Goal: Task Accomplishment & Management: Manage account settings

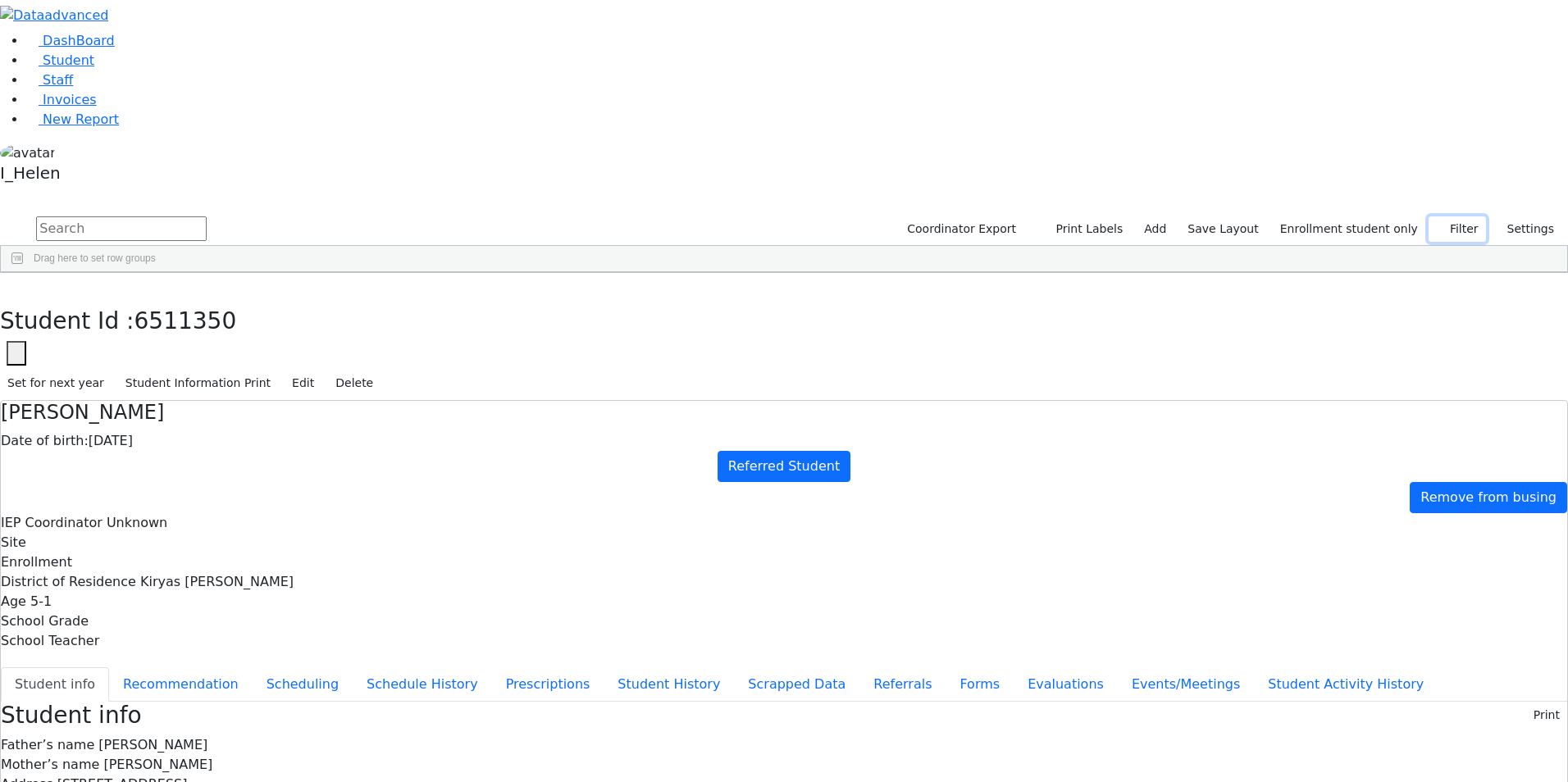
click at [1457, 216] on button "Filter" at bounding box center [1457, 229] width 57 height 26
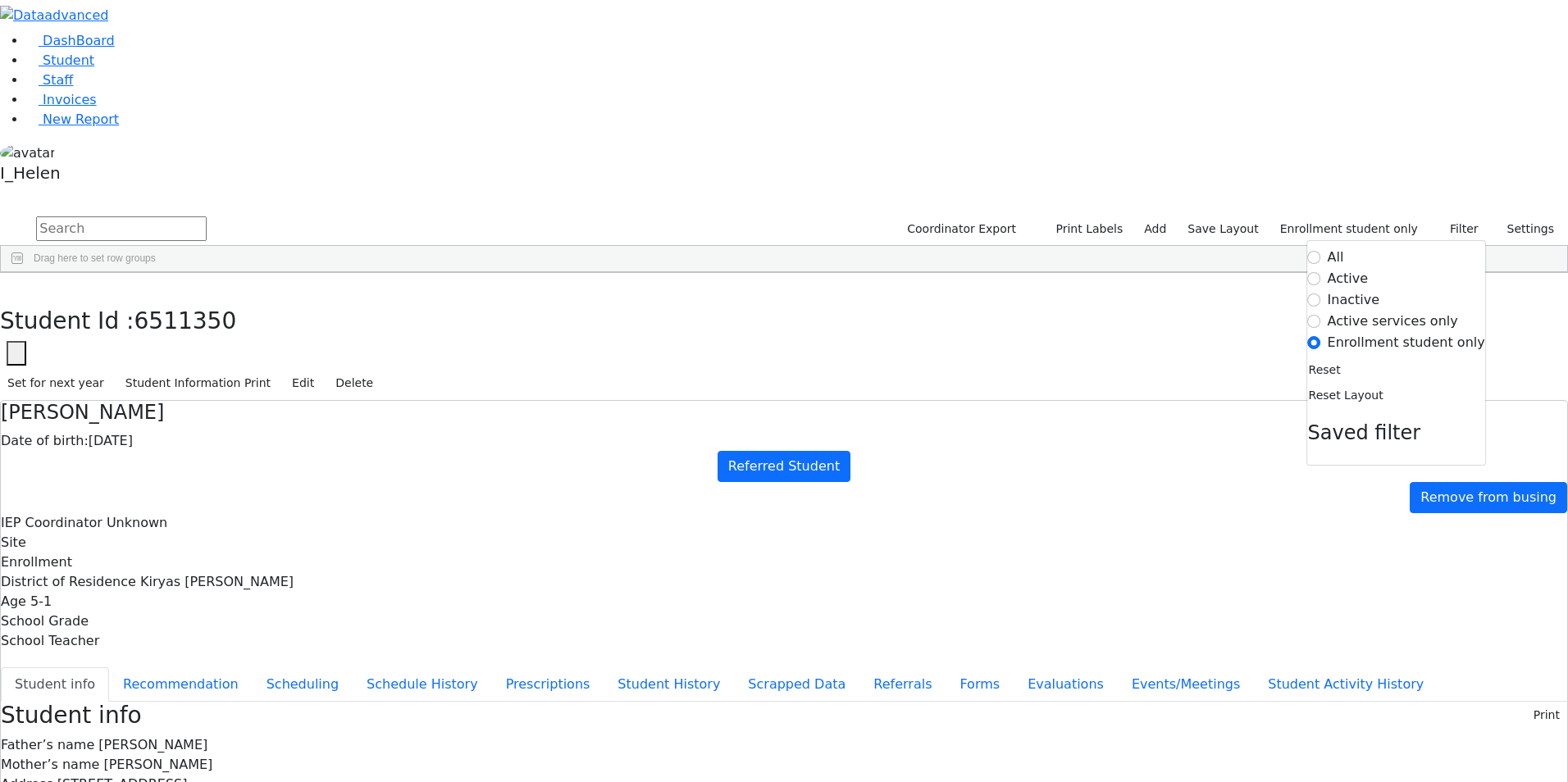
click at [1360, 269] on label "Active" at bounding box center [1348, 279] width 41 height 20
click at [1321, 272] on input "Active" at bounding box center [1314, 279] width 13 height 13
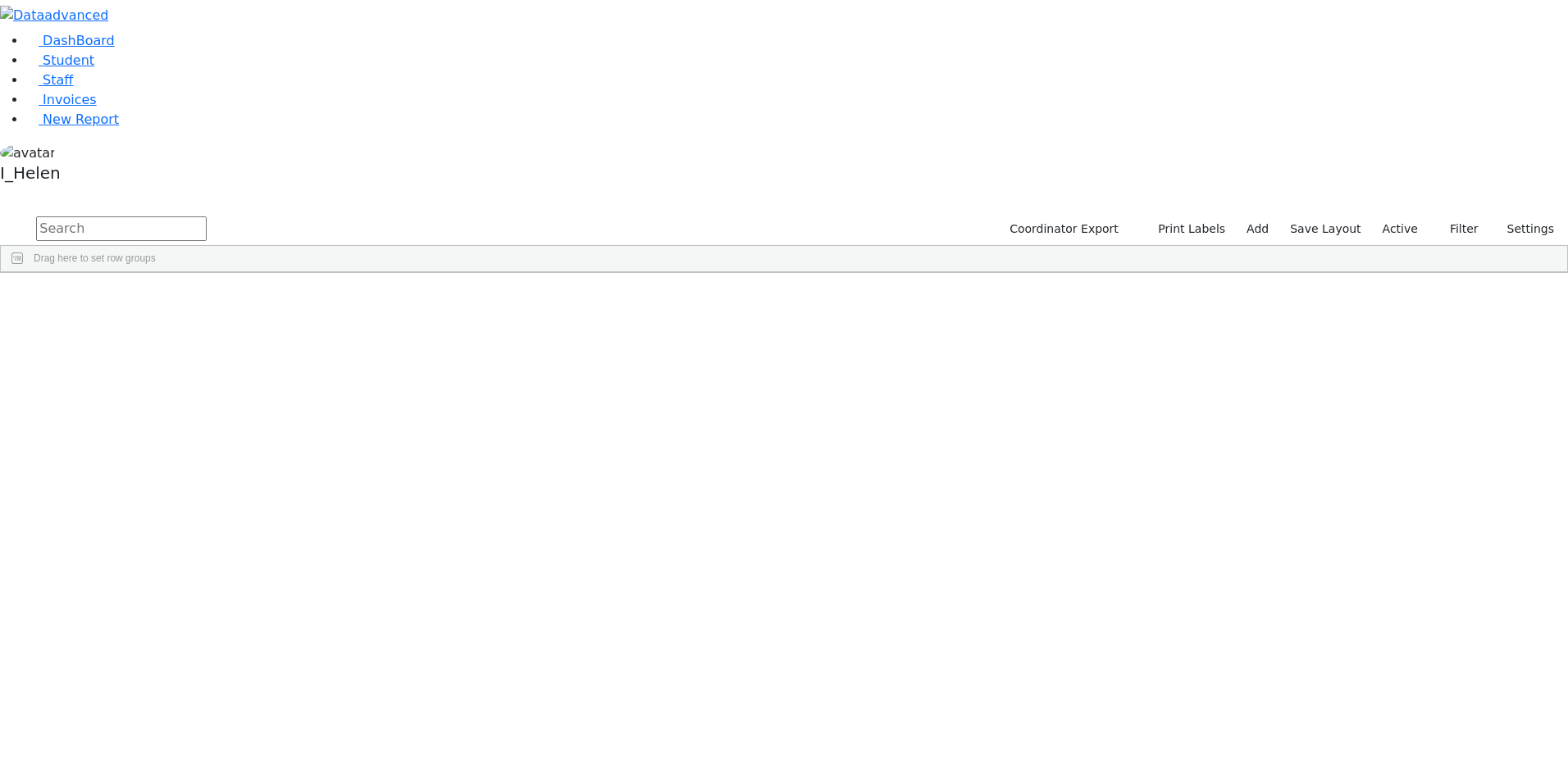
click at [206, 216] on input "text" at bounding box center [121, 229] width 171 height 25
type input "fre"
click at [188, 414] on div "Freund" at bounding box center [139, 426] width 96 height 23
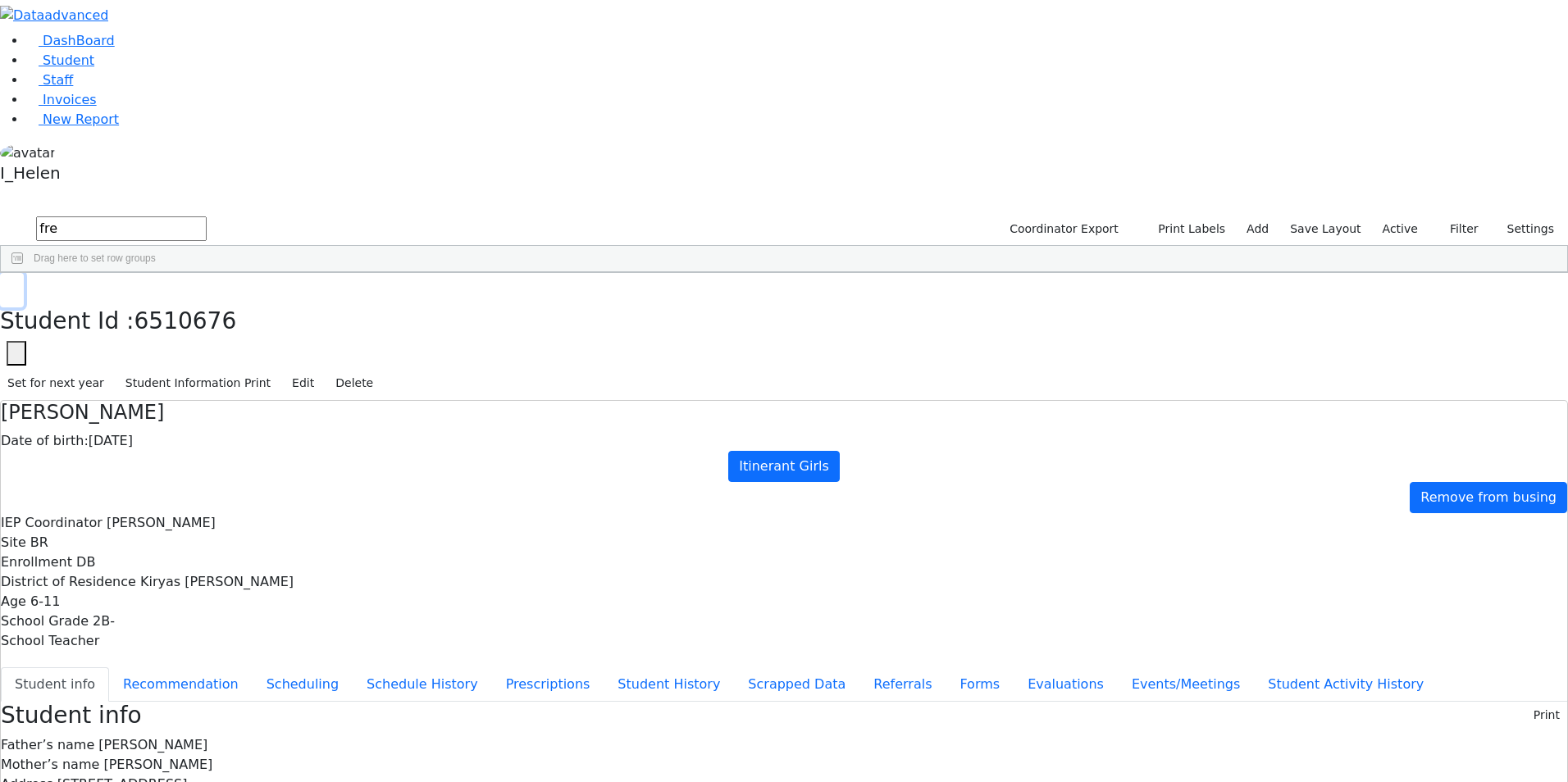
click at [24, 273] on button "button" at bounding box center [12, 290] width 24 height 34
click at [1457, 216] on button "Filter" at bounding box center [1457, 229] width 57 height 26
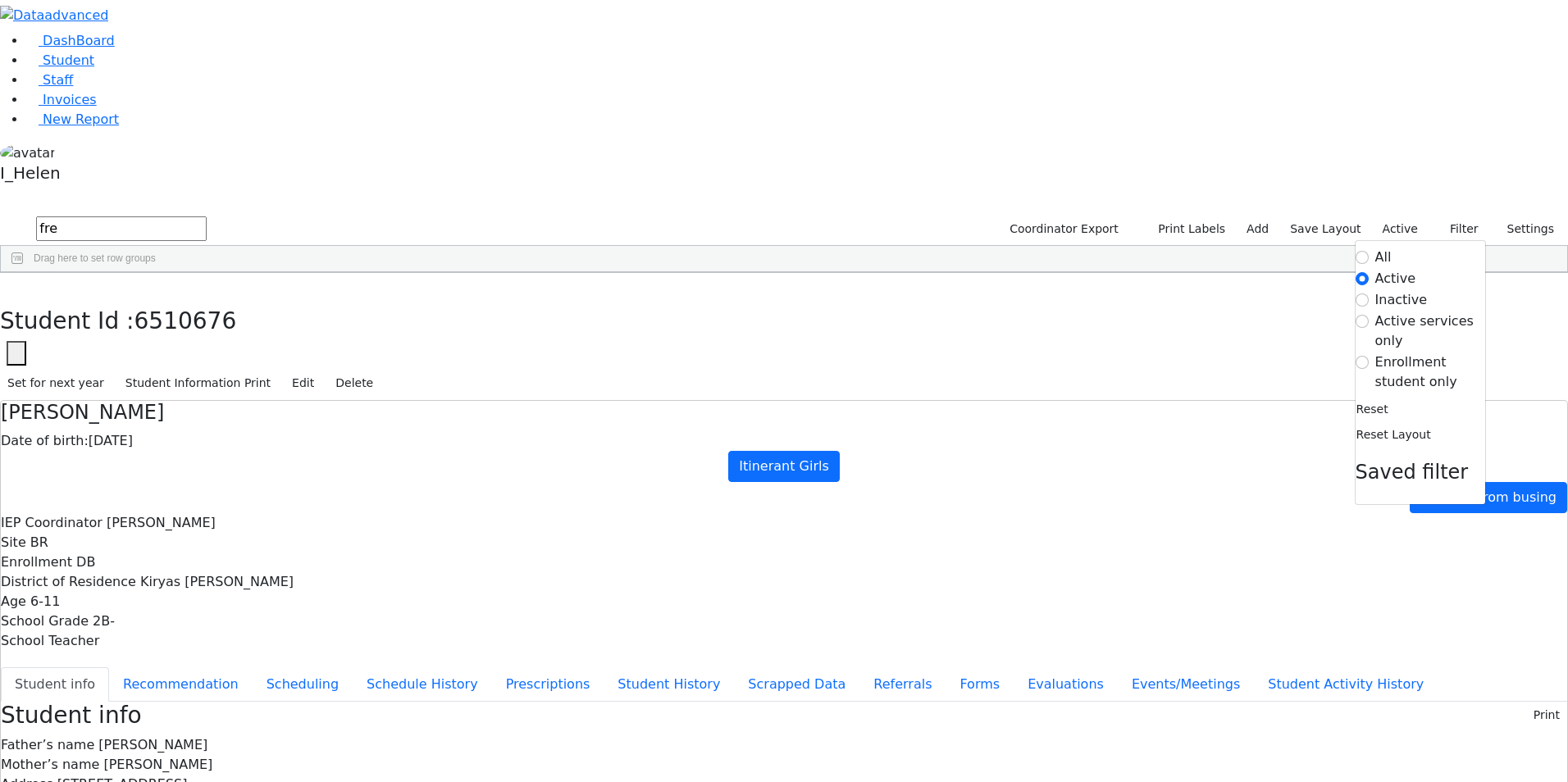
click at [1393, 353] on label "Enrollment student only" at bounding box center [1430, 372] width 110 height 39
click at [1368, 356] on input "Enrollment student only" at bounding box center [1362, 363] width 13 height 13
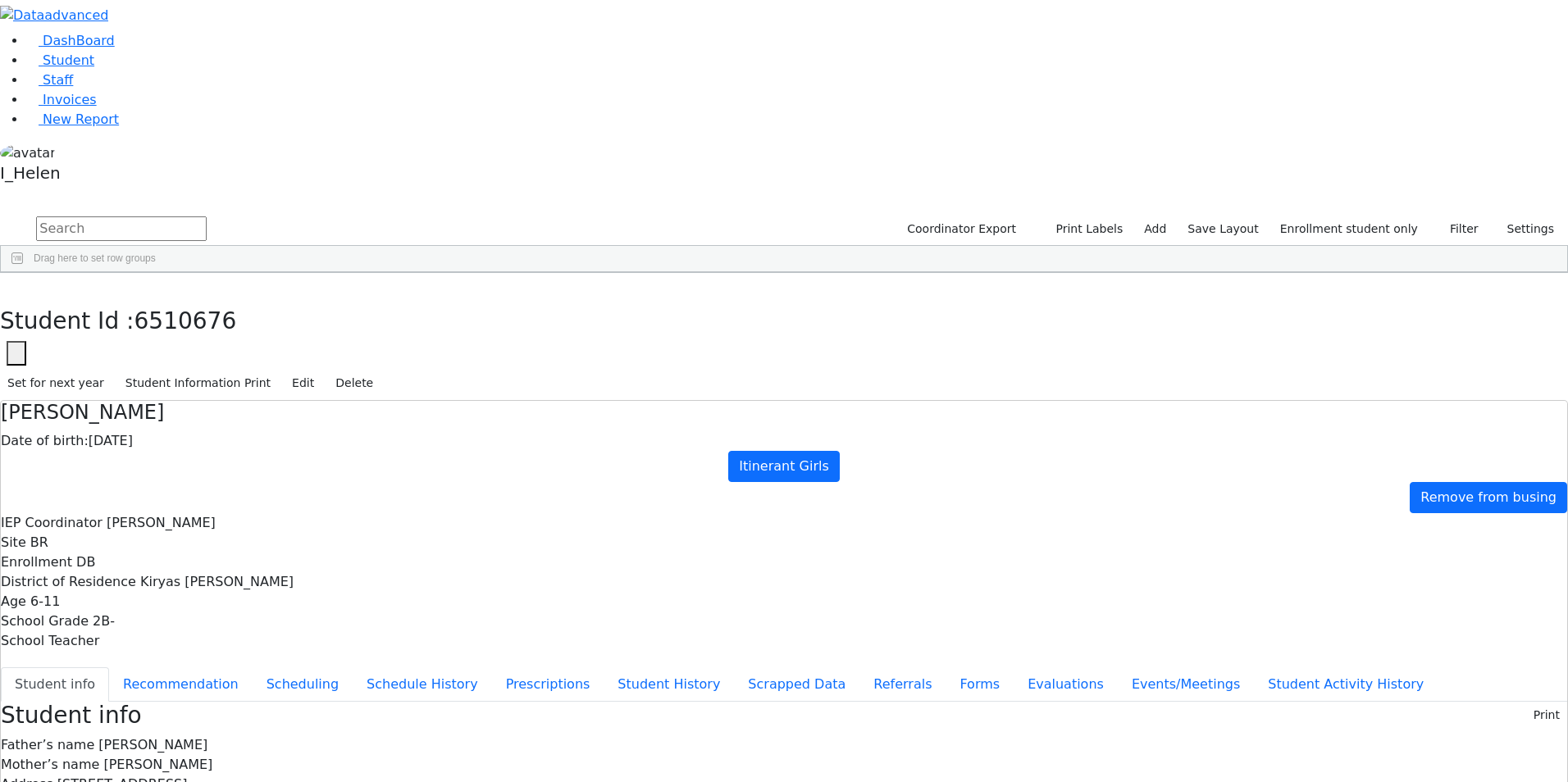
click at [193, 529] on div "[PERSON_NAME]" at bounding box center [144, 541] width 96 height 23
click at [945, 667] on button "Forms" at bounding box center [979, 684] width 68 height 34
type input "Mrs. Yocheved Friedman"
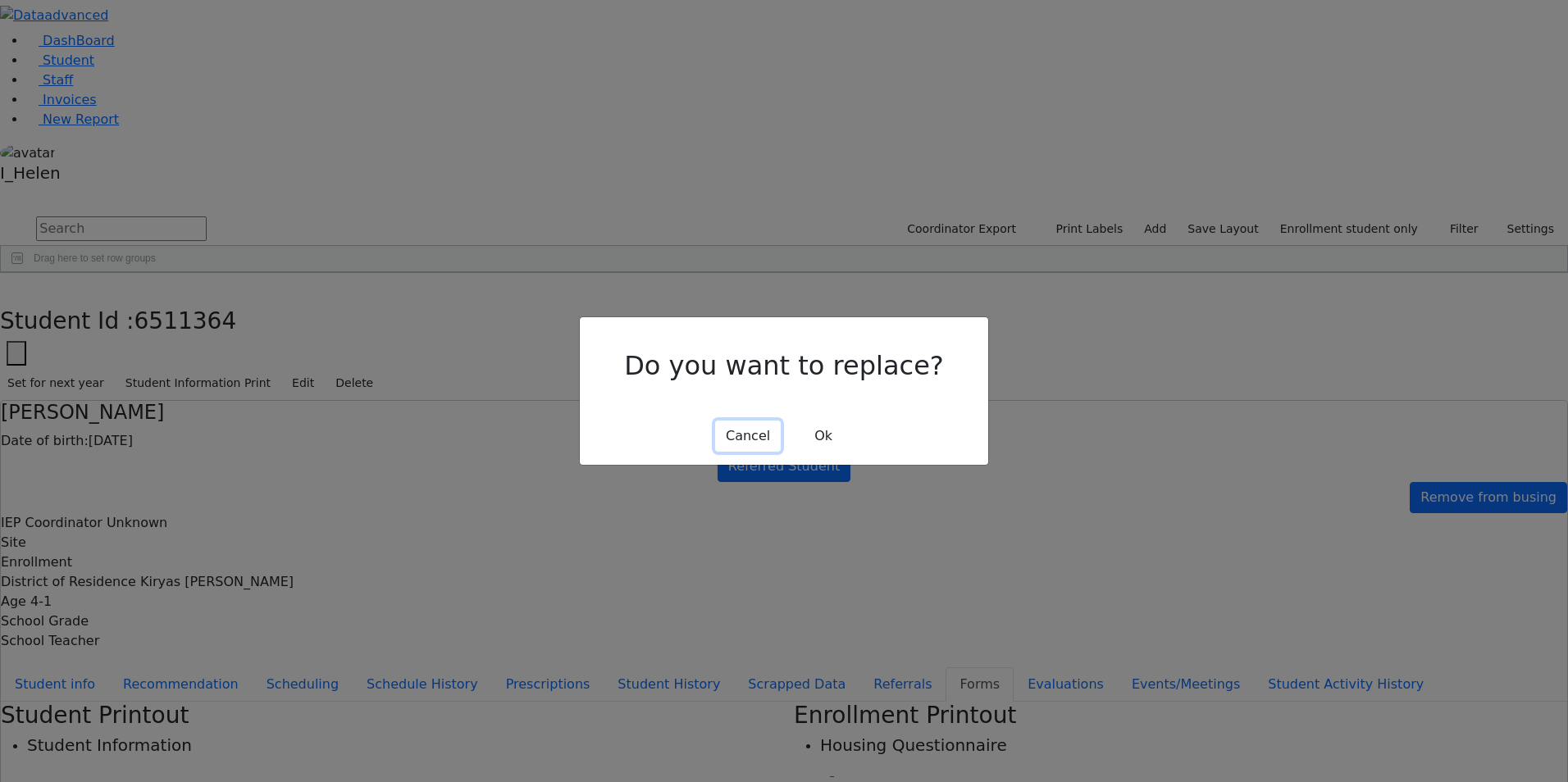
click at [764, 431] on button "Cancel" at bounding box center [747, 436] width 66 height 31
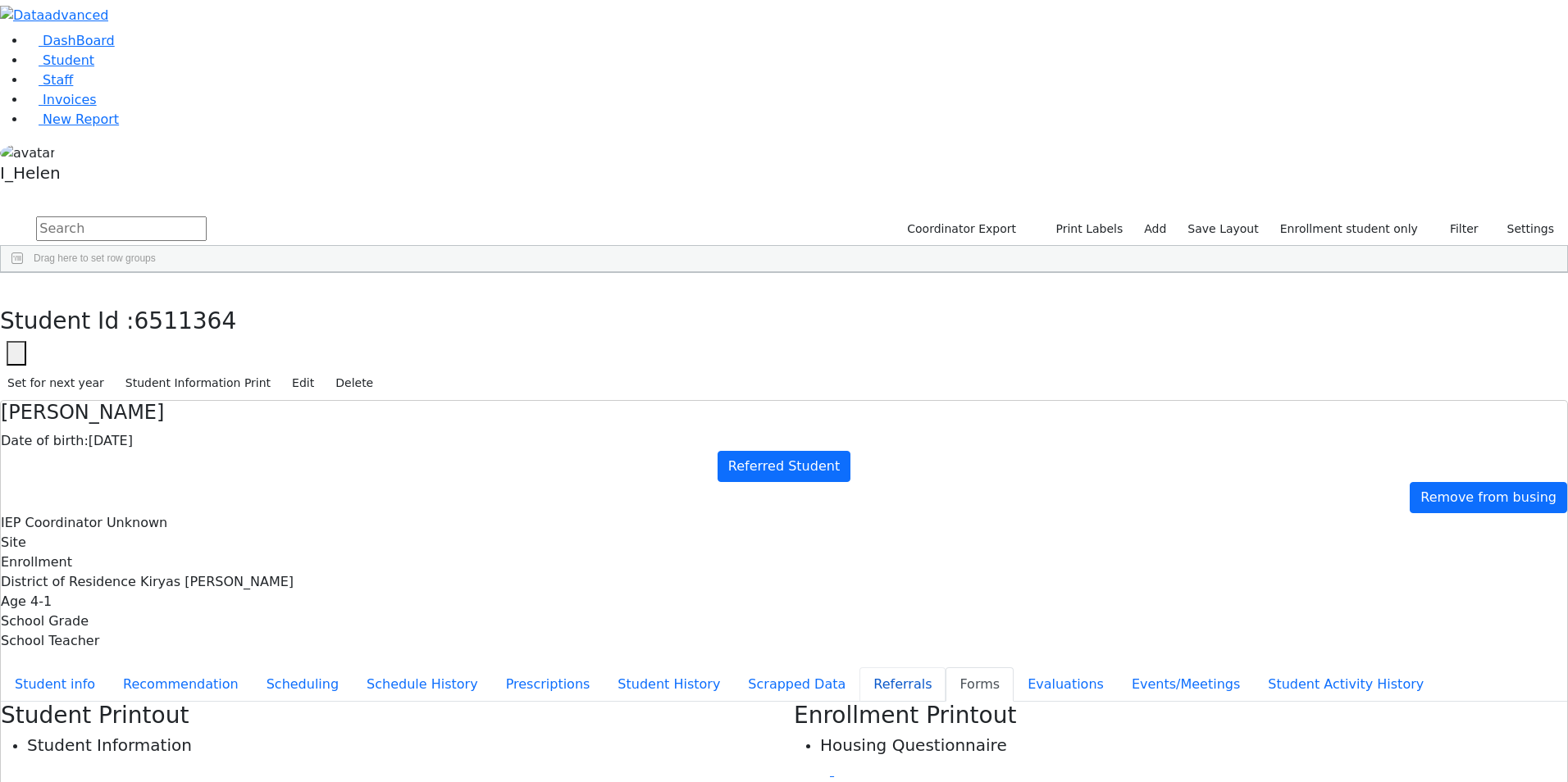
click at [859, 667] on button "Referrals" at bounding box center [902, 684] width 86 height 34
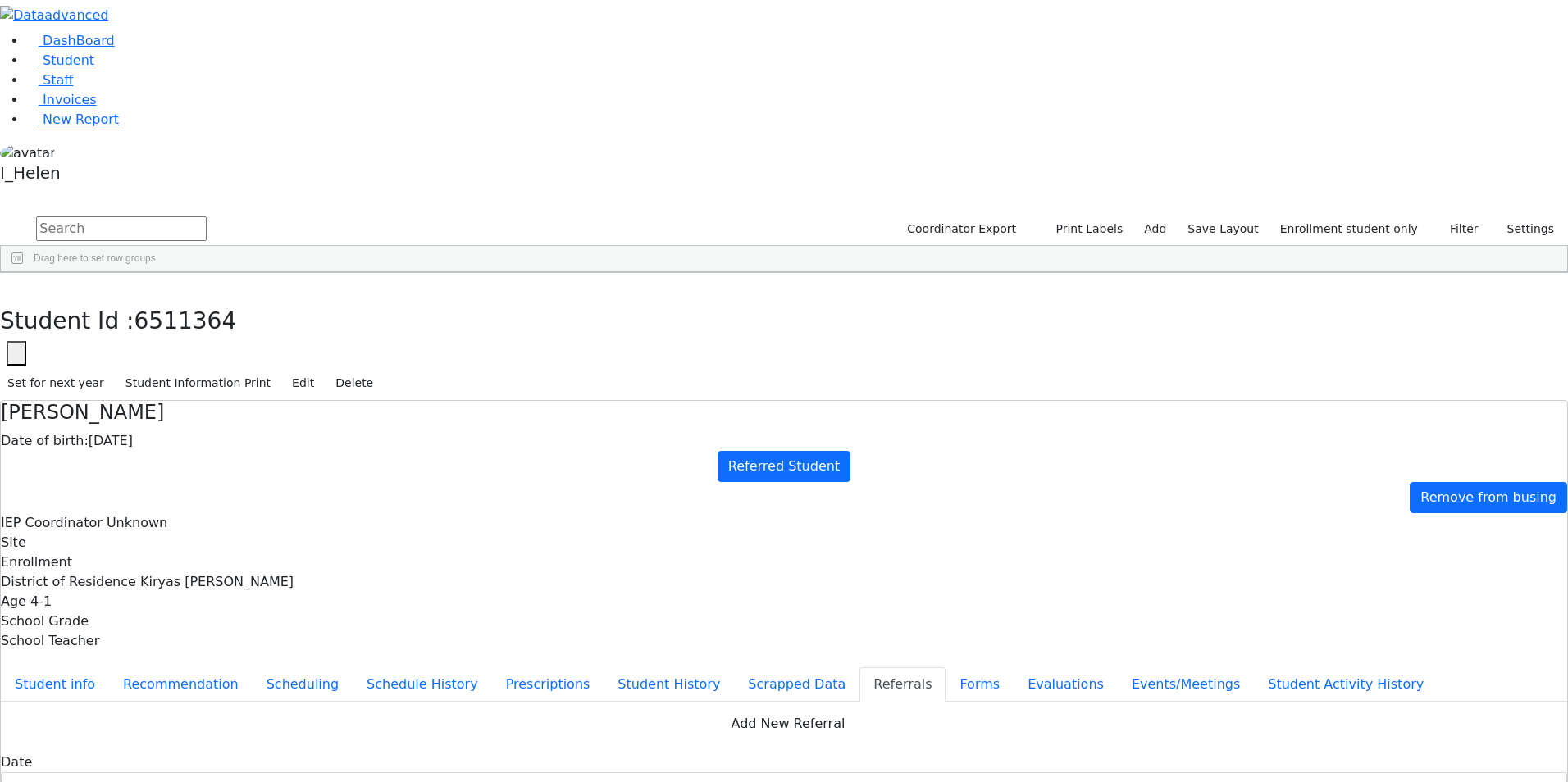
checkbox input "true"
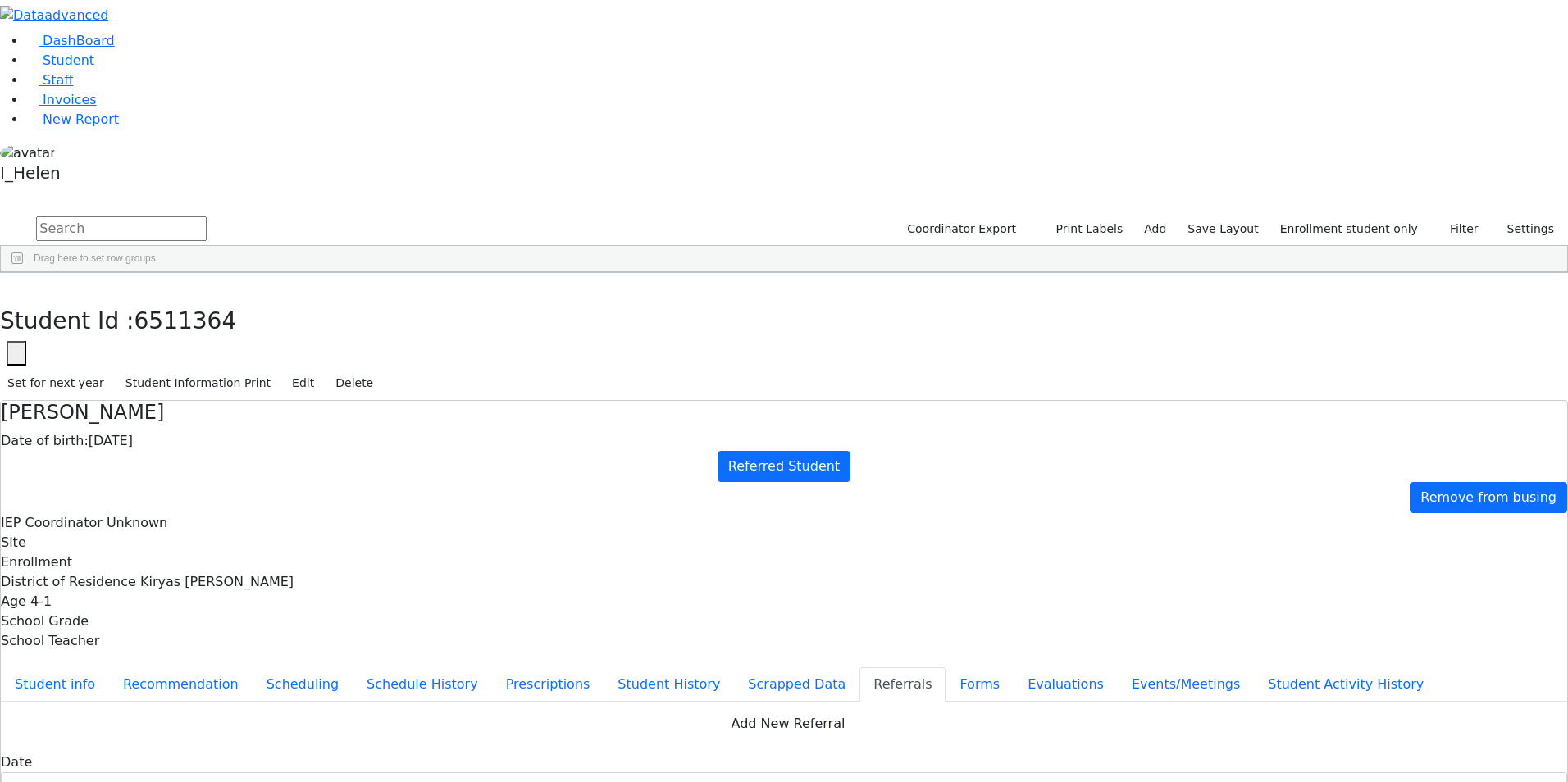
type textarea "Moshe has an unclear speech and a hard time processing information as well as f…"
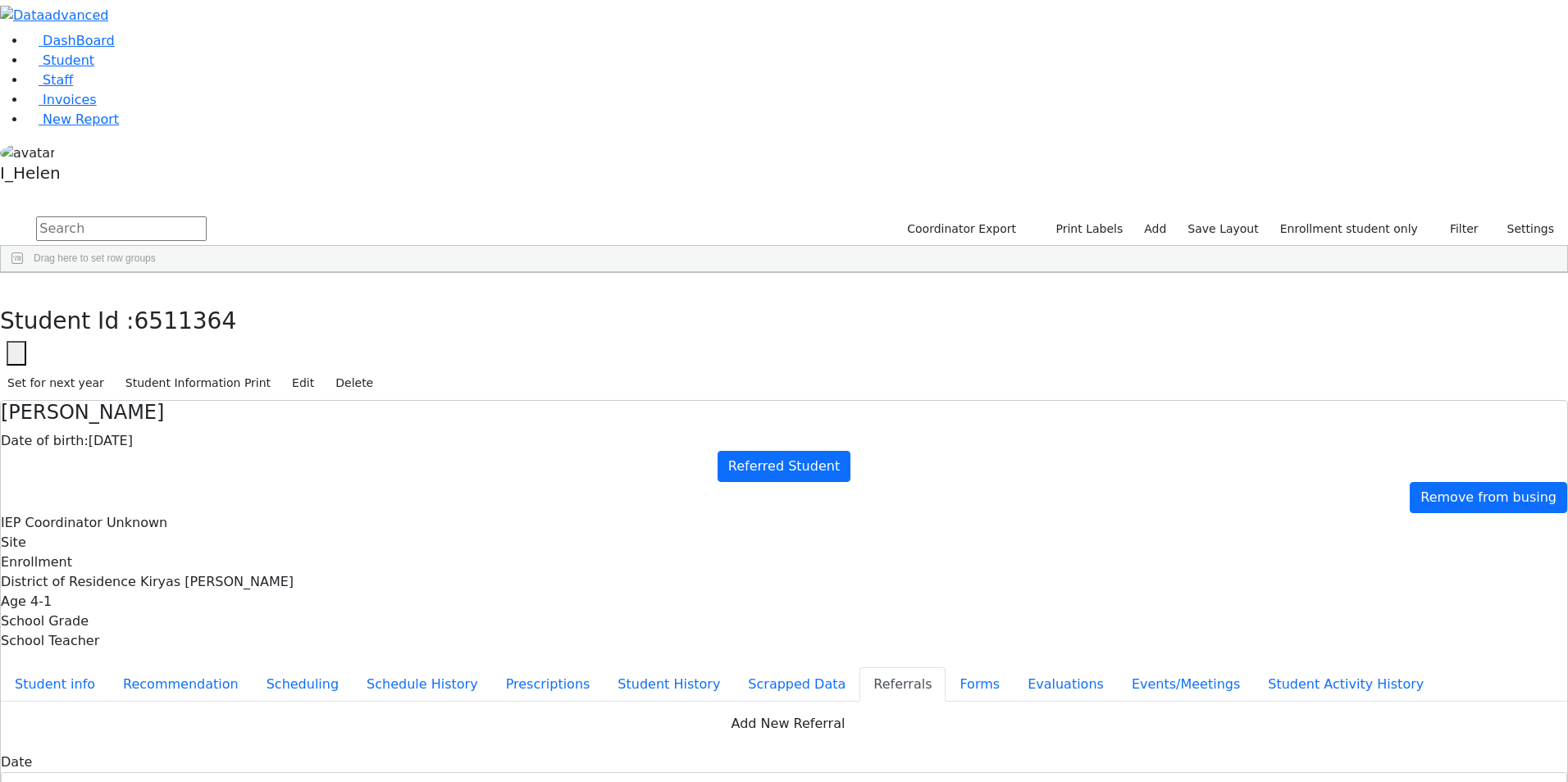
checkbox input "true"
click at [324, 273] on div "Student Id : 6511364 Student Id 6511364 Cancel Save Set for next year Student I…" at bounding box center [784, 337] width 1568 height 128
click at [24, 273] on button "button" at bounding box center [12, 290] width 24 height 34
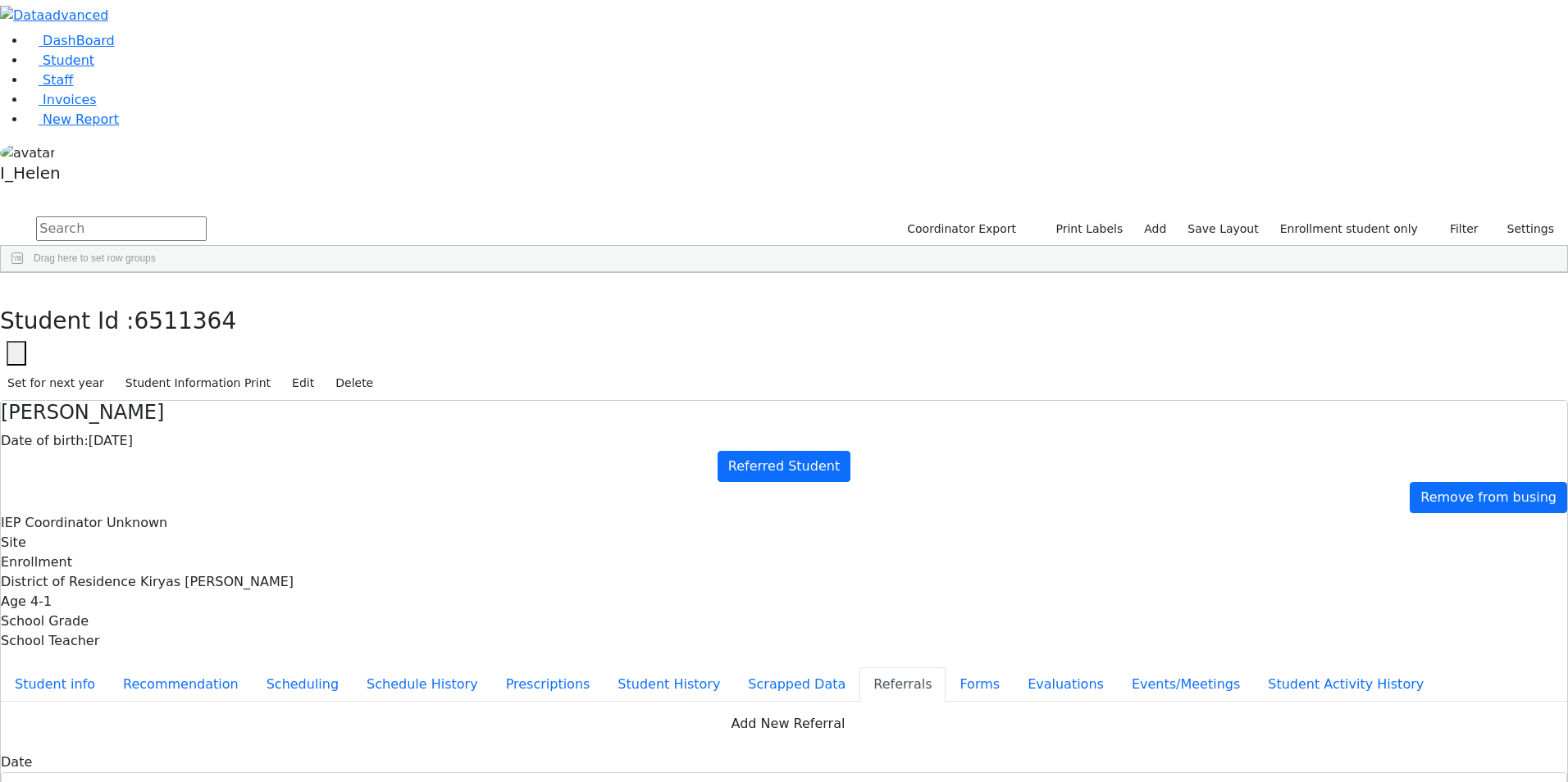
click at [193, 391] on div "[PERSON_NAME]" at bounding box center [144, 403] width 96 height 23
click at [109, 667] on button "Student info" at bounding box center [55, 684] width 108 height 34
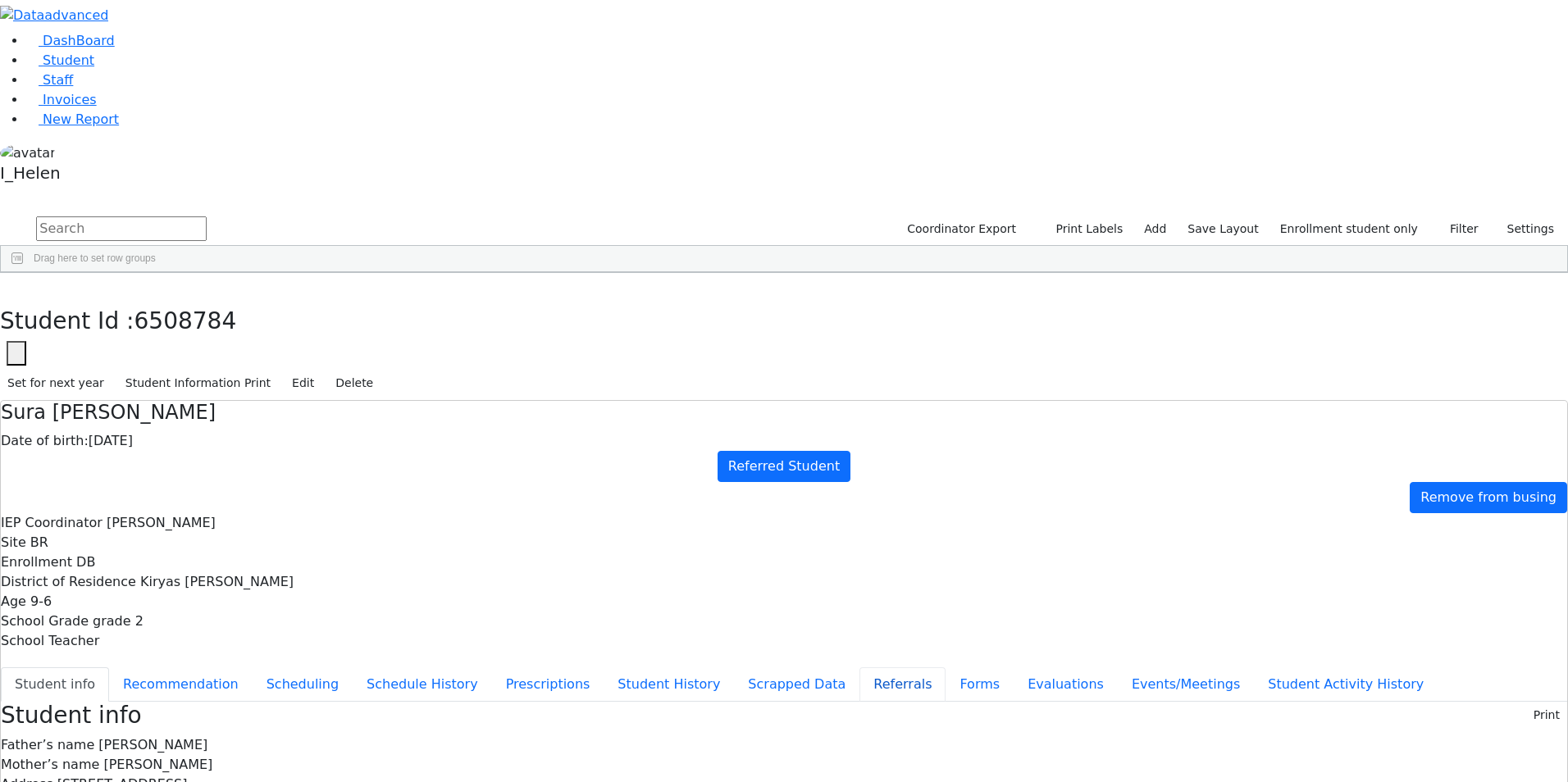
click at [859, 667] on button "Referrals" at bounding box center [902, 684] width 86 height 34
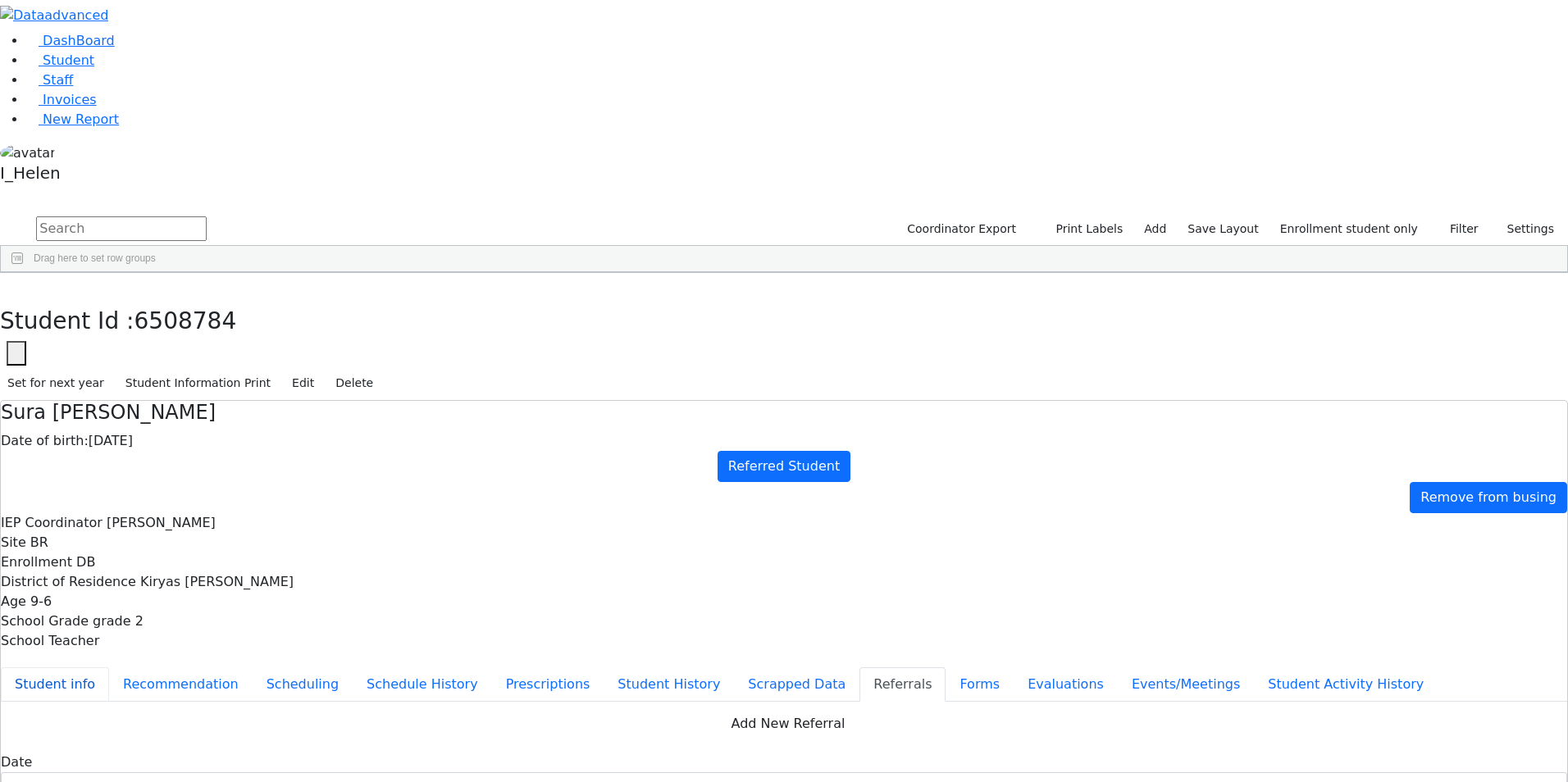
click at [109, 667] on button "Student info" at bounding box center [55, 684] width 108 height 34
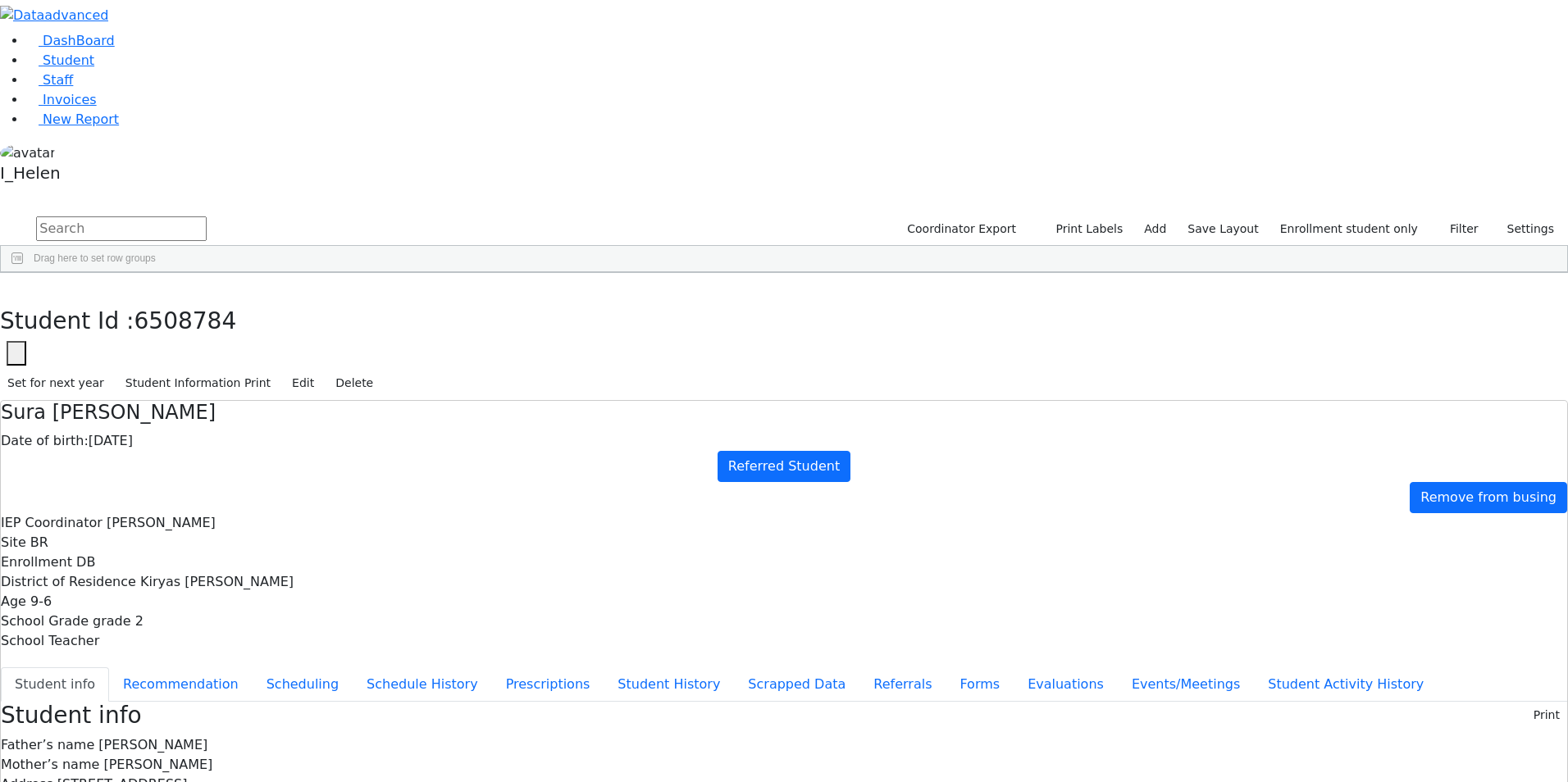
click at [301, 13] on div "DashBoard Student Staff Invoices New Report 33" at bounding box center [784, 698] width 1568 height 1397
click at [17, 285] on icon "button" at bounding box center [12, 290] width 9 height 10
